Goal: Transaction & Acquisition: Subscribe to service/newsletter

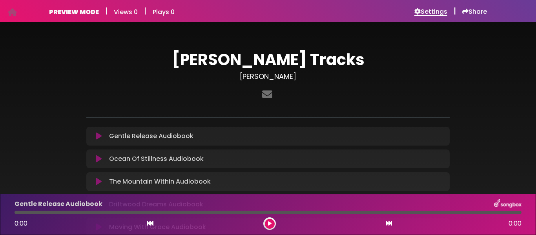
click at [426, 13] on h6 "Settings" at bounding box center [430, 12] width 33 height 8
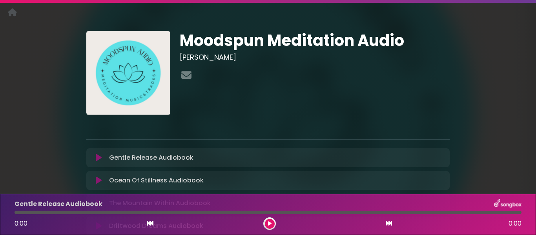
scroll to position [18, 0]
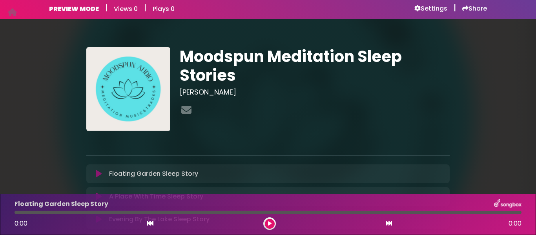
scroll to position [5, 0]
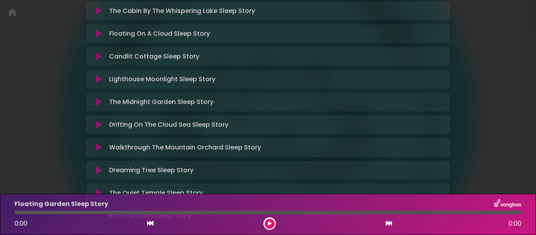
click at [277, 76] on div "Lighthouse Moonlight Sleep Story Loading Track..." at bounding box center [275, 79] width 339 height 9
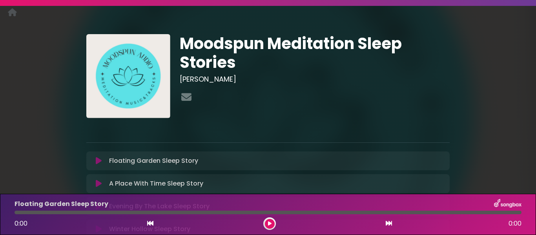
scroll to position [0, 0]
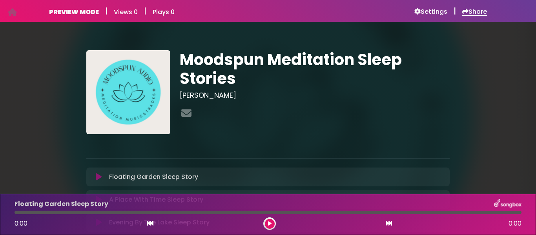
click at [470, 13] on h6 "Share" at bounding box center [474, 12] width 25 height 8
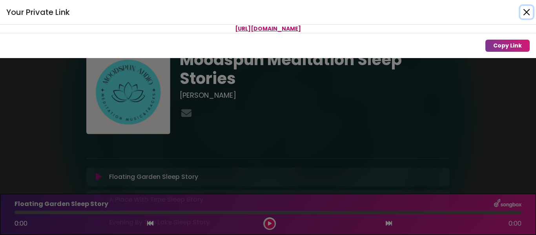
click at [525, 10] on button "Close" at bounding box center [526, 12] width 13 height 13
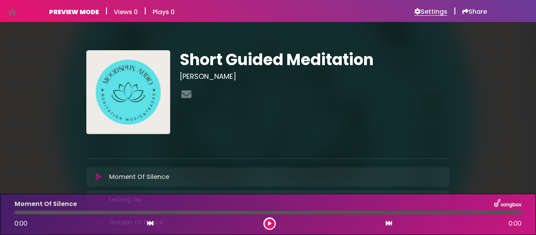
click at [416, 10] on icon at bounding box center [417, 11] width 6 height 6
click at [416, 12] on icon at bounding box center [417, 11] width 6 height 6
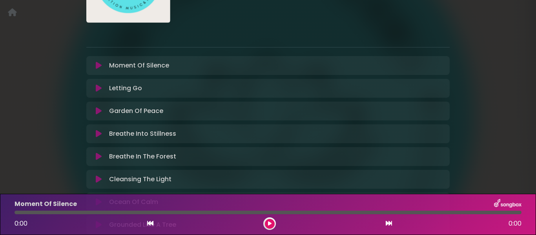
scroll to position [247, 0]
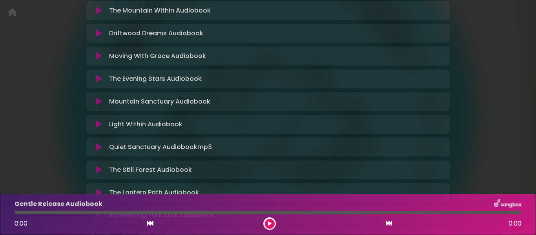
scroll to position [209, 0]
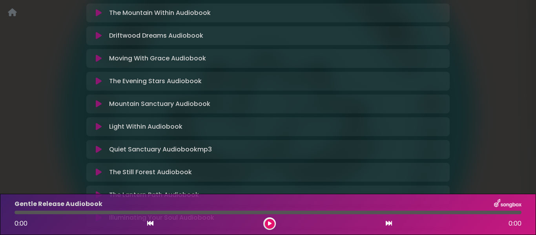
click at [11, 13] on icon at bounding box center [12, 12] width 9 height 0
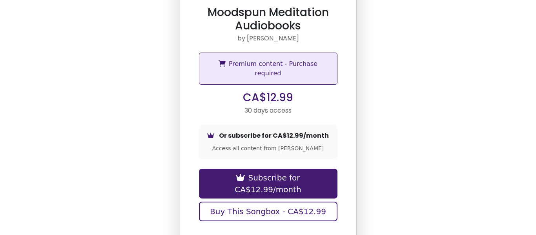
scroll to position [43, 0]
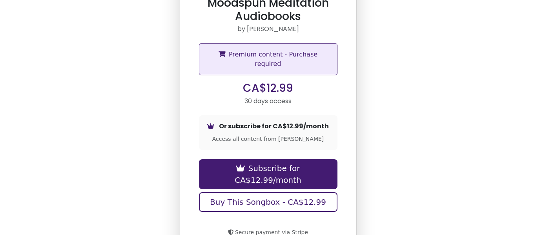
click at [281, 160] on button "Subscribe for CA$12.99/month" at bounding box center [268, 174] width 138 height 30
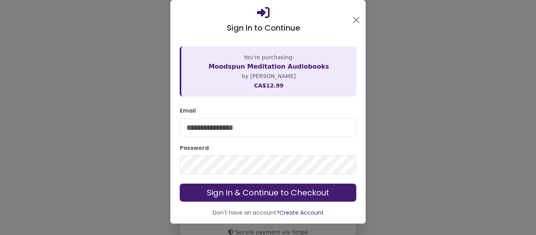
scroll to position [0, 0]
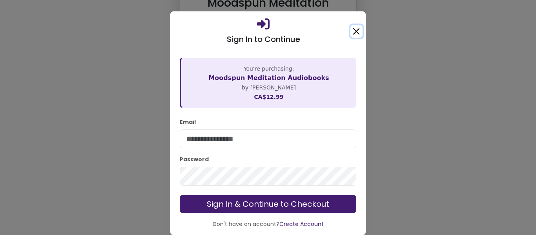
click at [357, 30] on button "Close" at bounding box center [356, 31] width 12 height 13
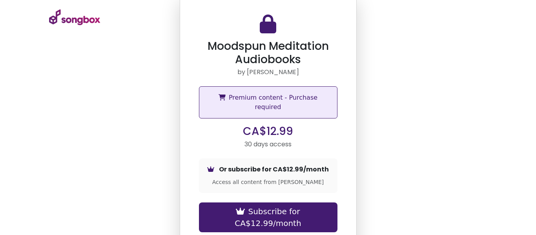
scroll to position [43, 0]
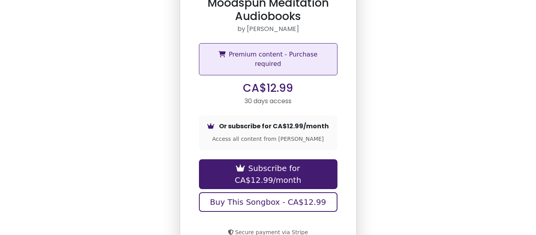
click at [283, 192] on button "Buy This Songbox - CA$12.99" at bounding box center [268, 202] width 138 height 20
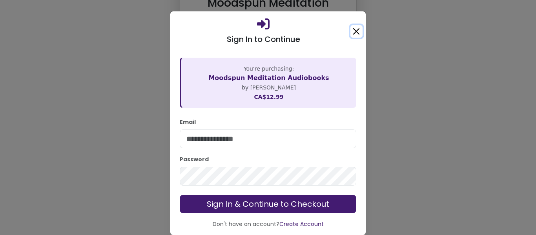
click at [354, 30] on button "Close" at bounding box center [356, 31] width 12 height 13
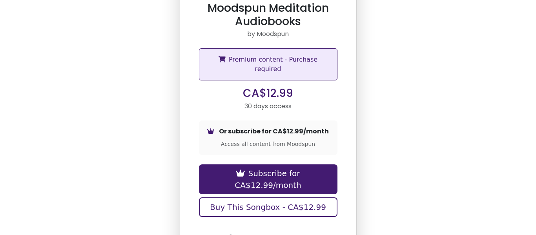
scroll to position [43, 0]
